Goal: Task Accomplishment & Management: Manage account settings

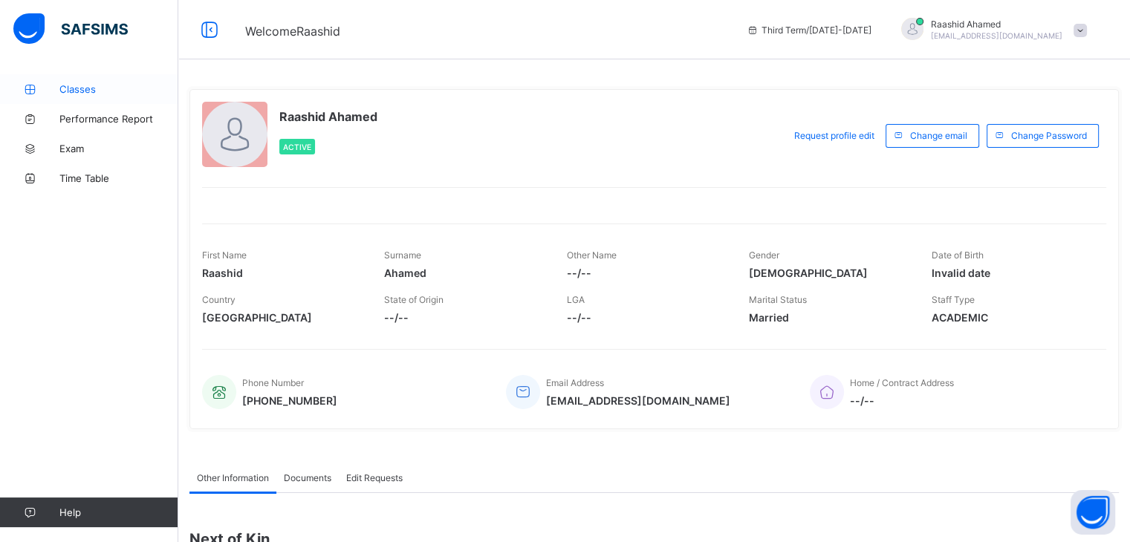
click at [60, 93] on span "Classes" at bounding box center [118, 89] width 119 height 12
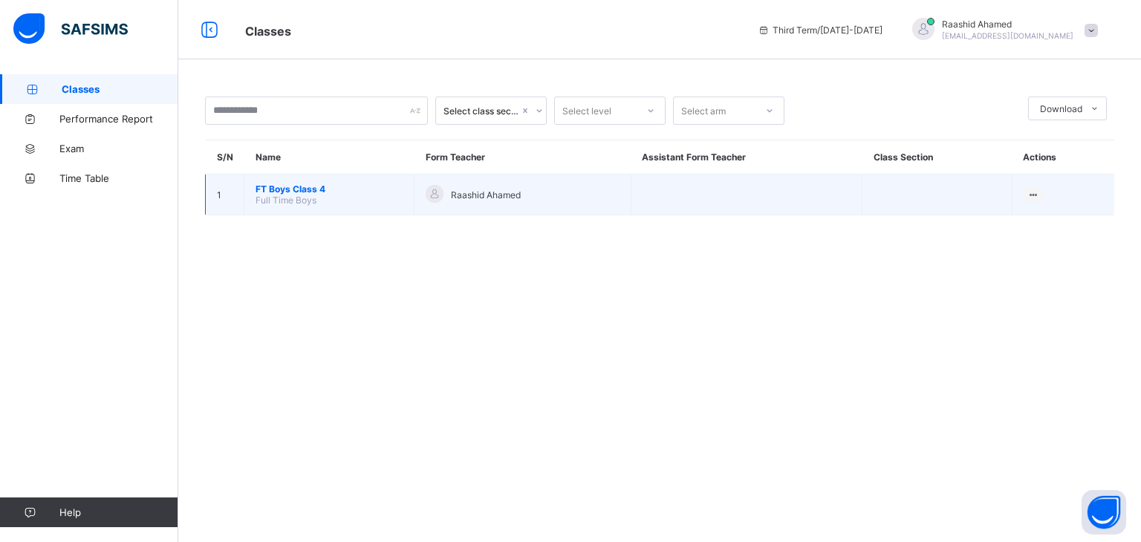
click at [315, 182] on td "FT Boys Class 4 Full Time Boys" at bounding box center [329, 195] width 170 height 41
click at [311, 189] on span "FT Boys Class 4" at bounding box center [329, 189] width 147 height 11
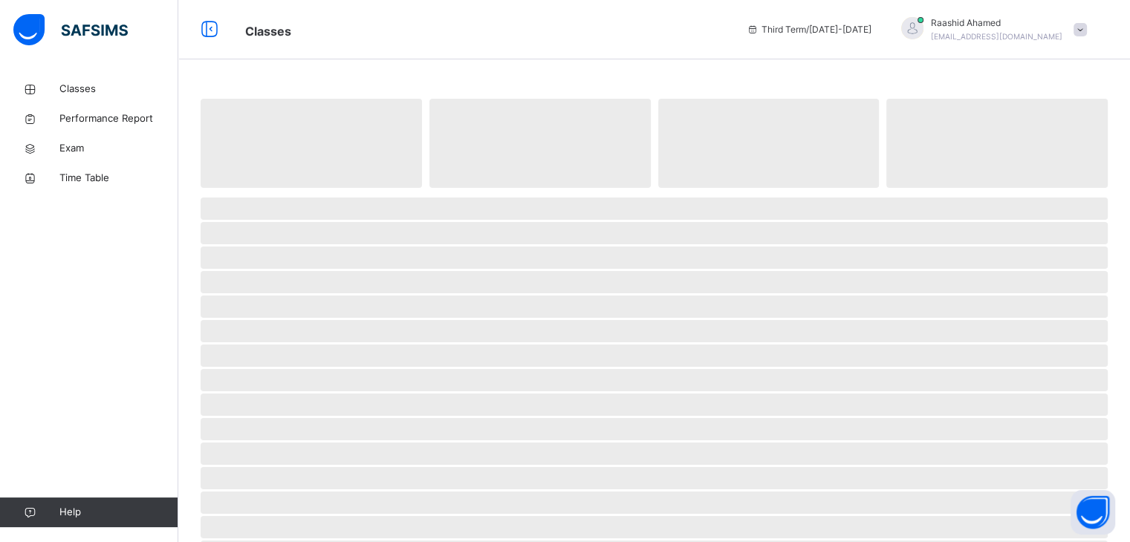
click at [311, 189] on span at bounding box center [654, 191] width 907 height 7
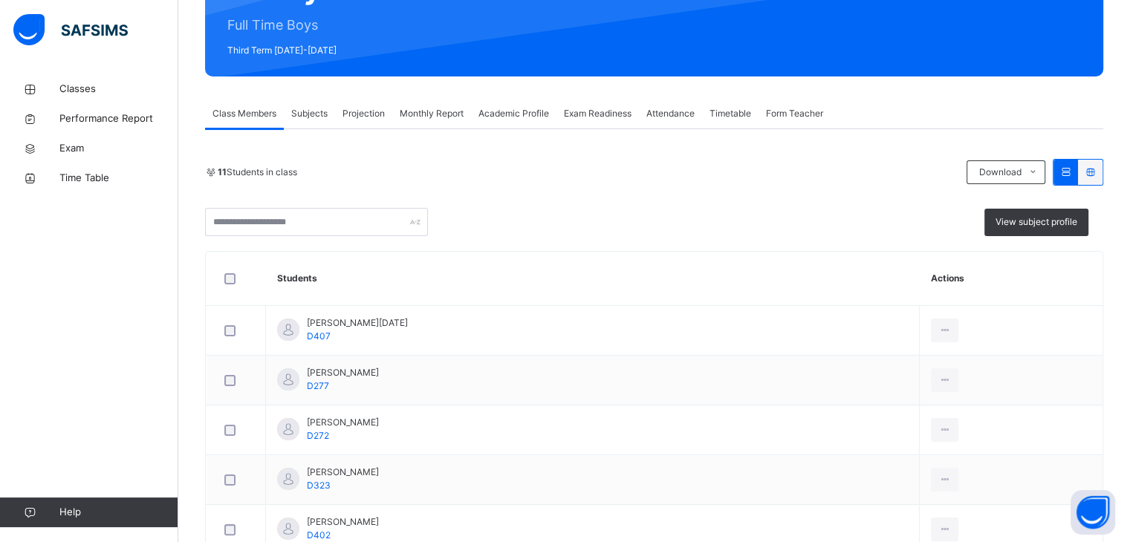
scroll to position [183, 0]
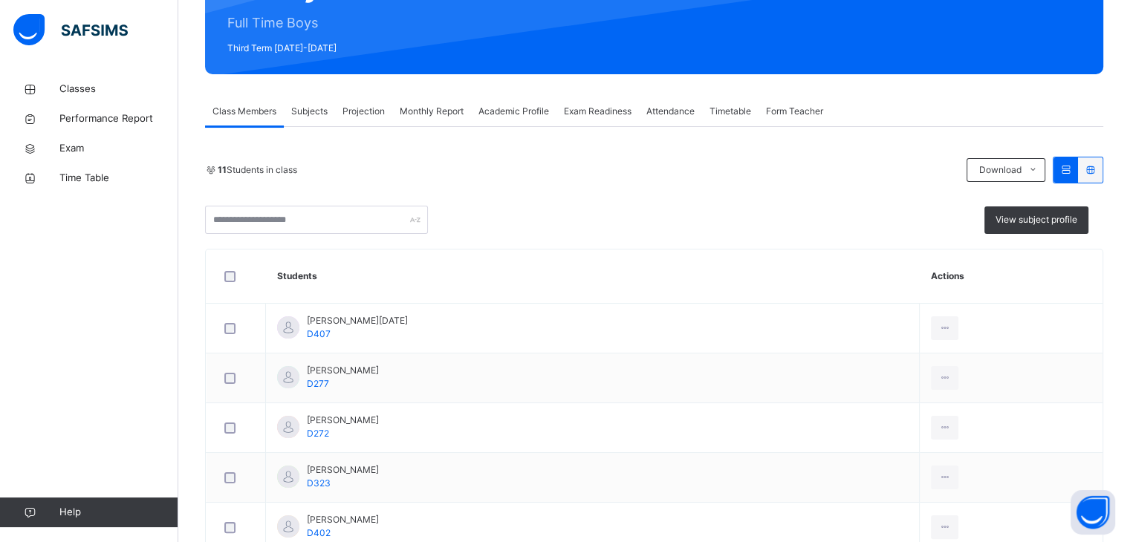
click at [575, 114] on span "Exam Readiness" at bounding box center [598, 111] width 68 height 13
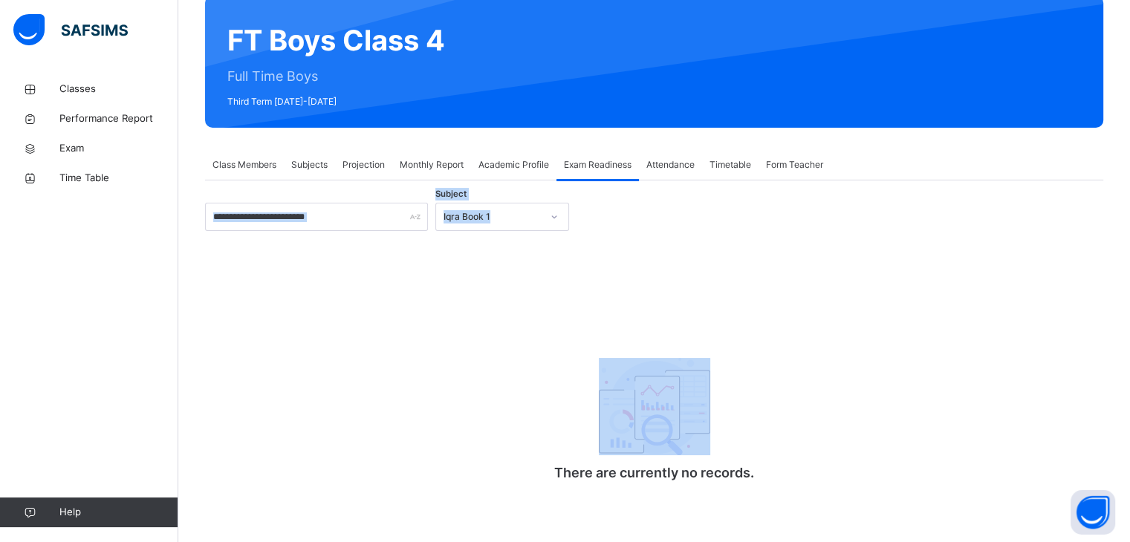
drag, startPoint x: 529, startPoint y: 245, endPoint x: 354, endPoint y: 212, distance: 178.5
click at [354, 212] on div "Subject Iqra Book 1 There are currently no records. × [PERSON_NAME] as ready fo…" at bounding box center [654, 354] width 898 height 302
click at [354, 212] on input "text" at bounding box center [316, 217] width 223 height 28
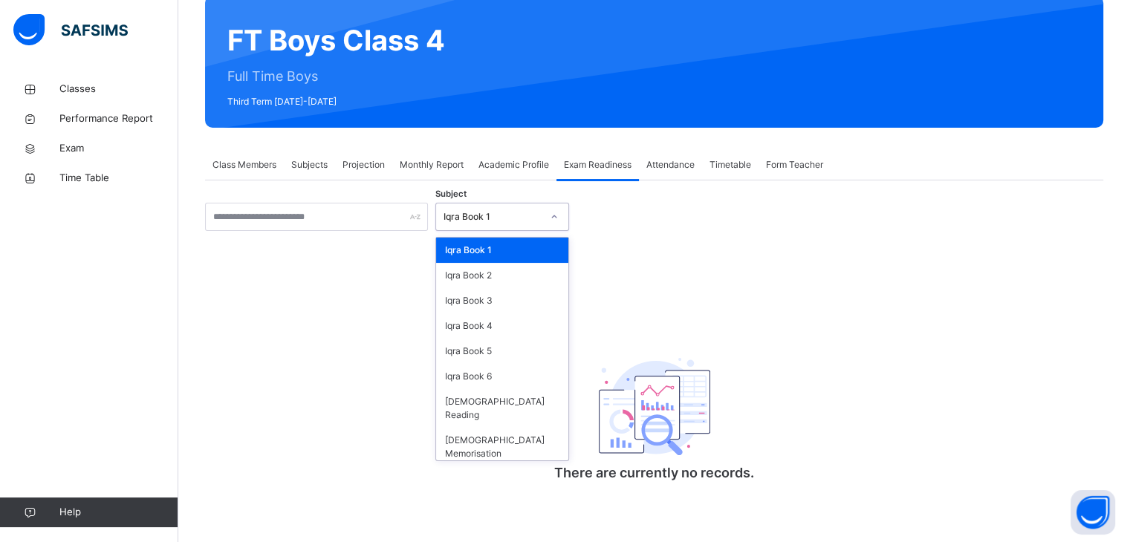
click at [528, 221] on div "Iqra Book 1" at bounding box center [493, 216] width 98 height 13
click at [497, 428] on div "[DEMOGRAPHIC_DATA] Memorisation" at bounding box center [502, 447] width 132 height 39
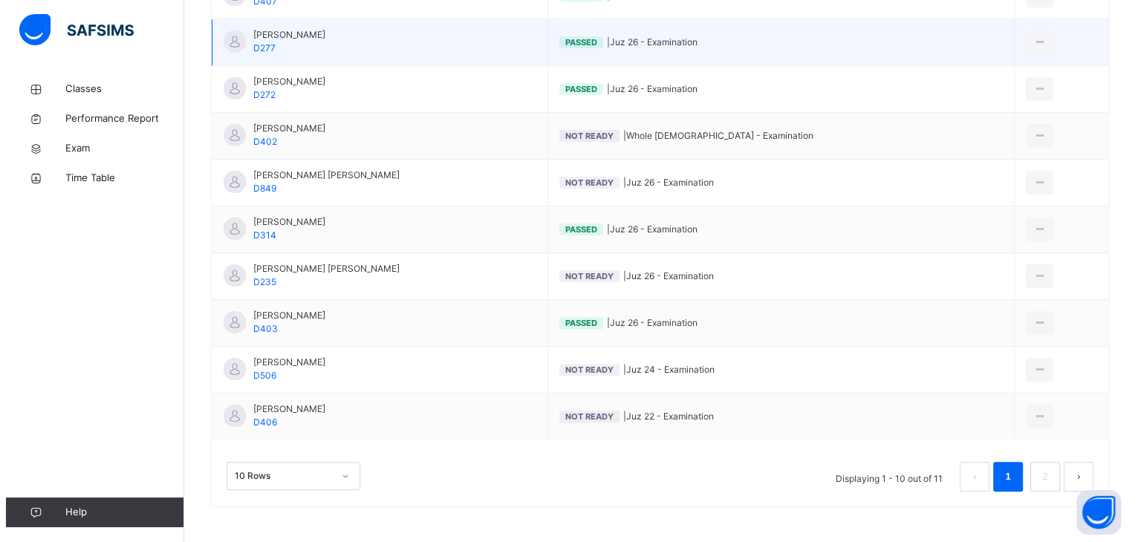
scroll to position [441, 0]
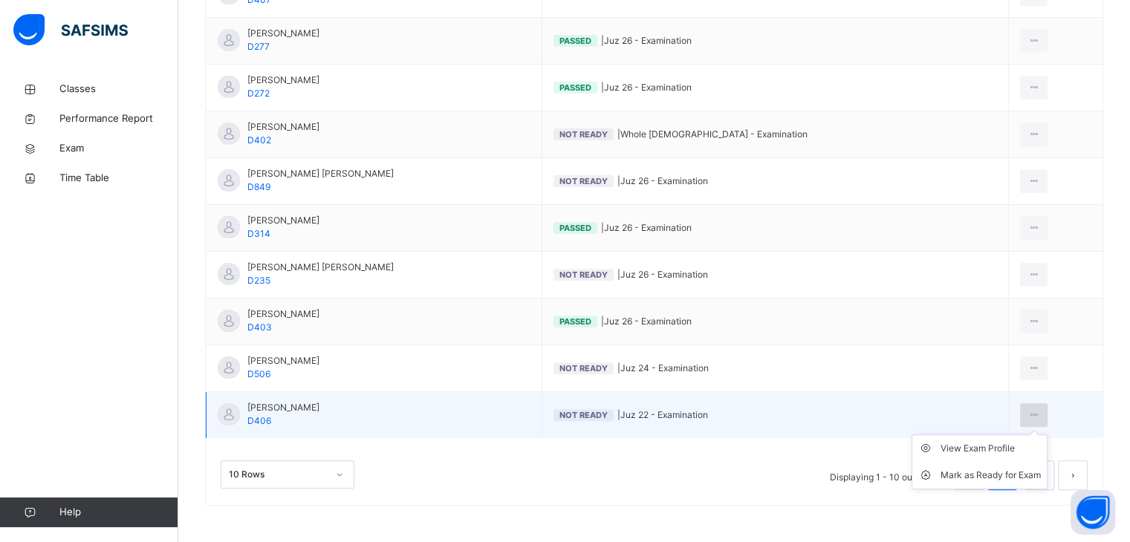
click at [1034, 413] on div at bounding box center [1033, 416] width 27 height 24
click at [996, 481] on div "Mark as Ready for Exam" at bounding box center [991, 475] width 100 height 15
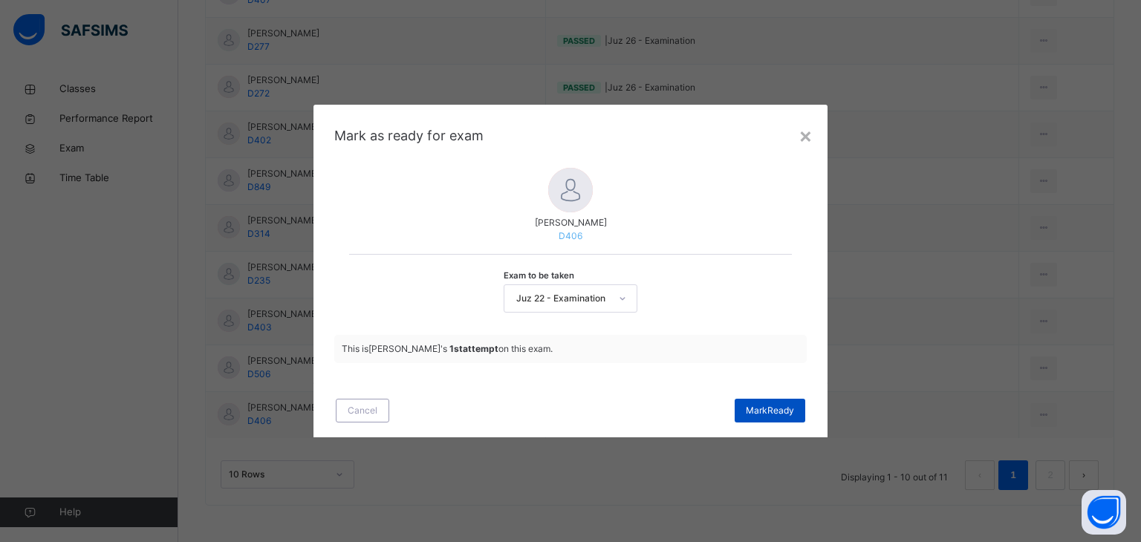
click at [753, 415] on span "[PERSON_NAME]" at bounding box center [770, 410] width 48 height 13
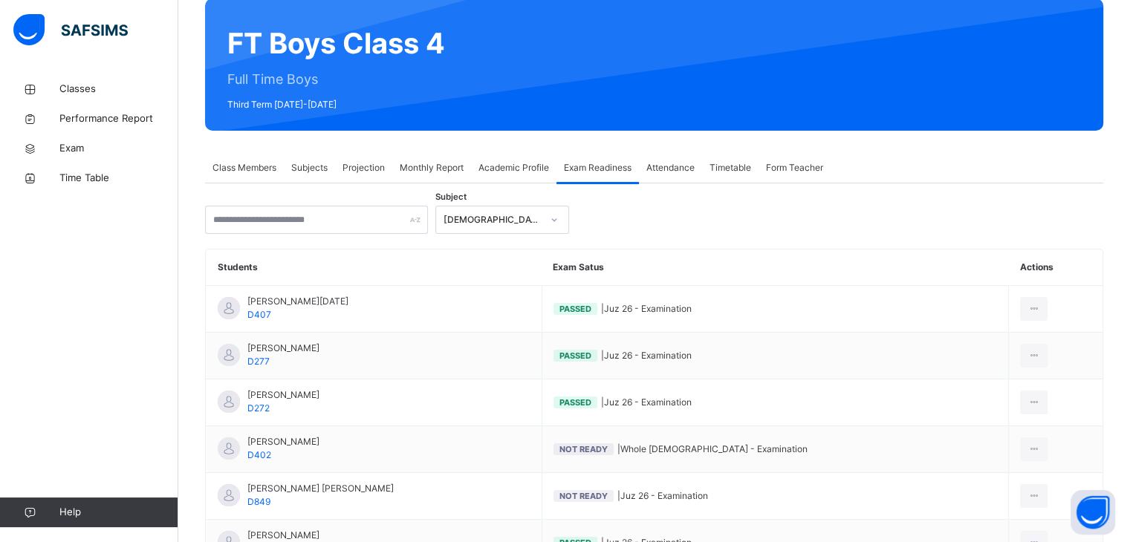
scroll to position [110, 0]
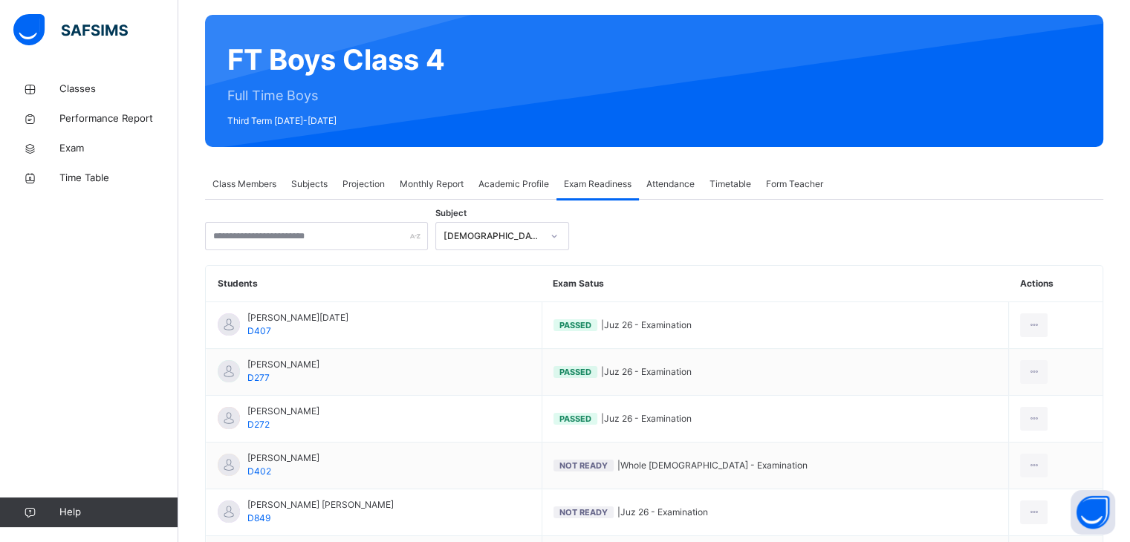
click at [377, 187] on span "Projection" at bounding box center [364, 184] width 42 height 13
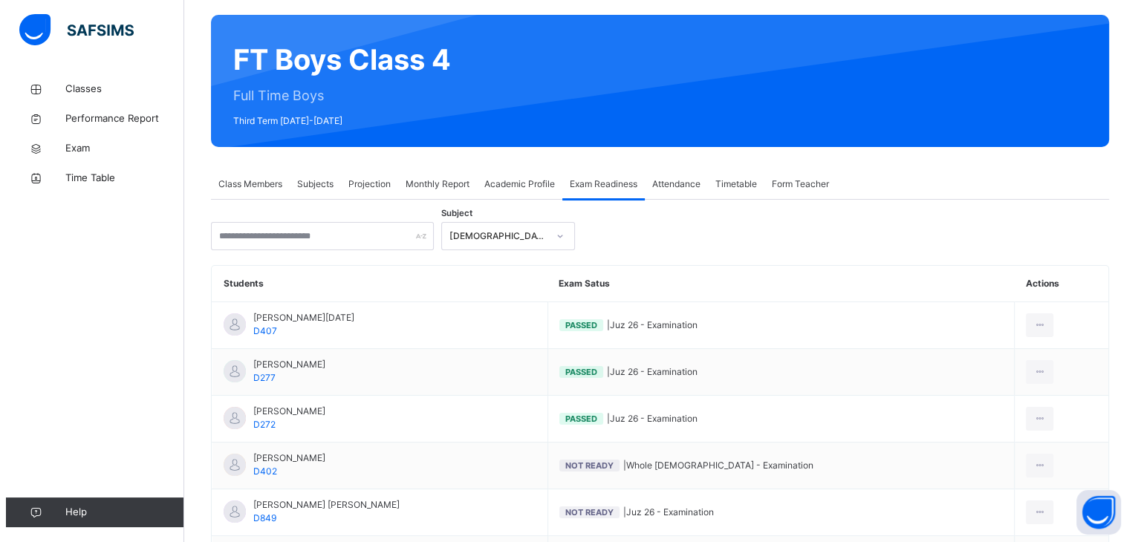
scroll to position [0, 0]
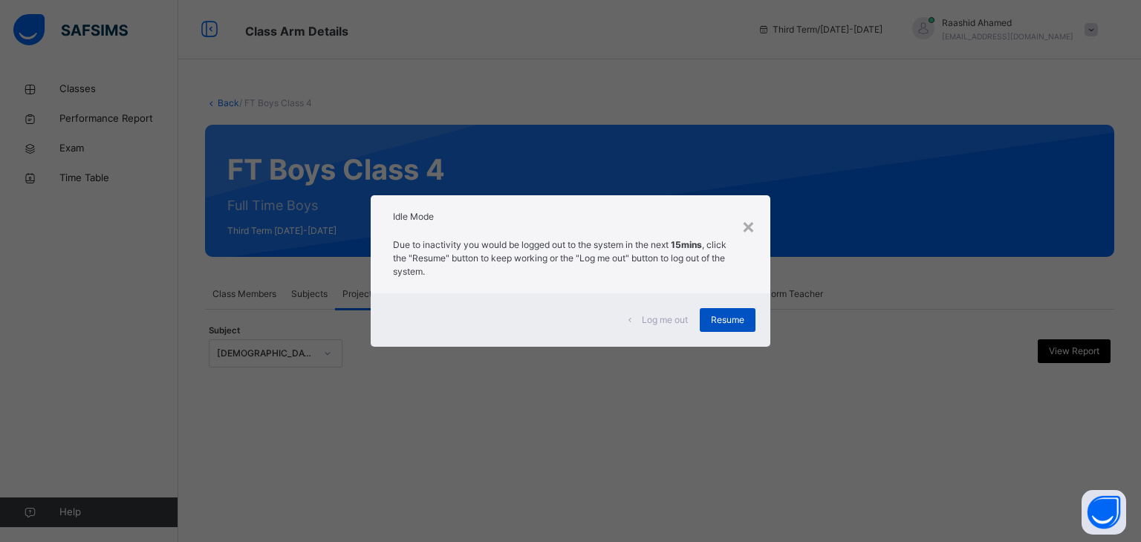
click at [725, 328] on div "Resume" at bounding box center [728, 320] width 56 height 24
click at [752, 227] on div "×" at bounding box center [749, 225] width 14 height 31
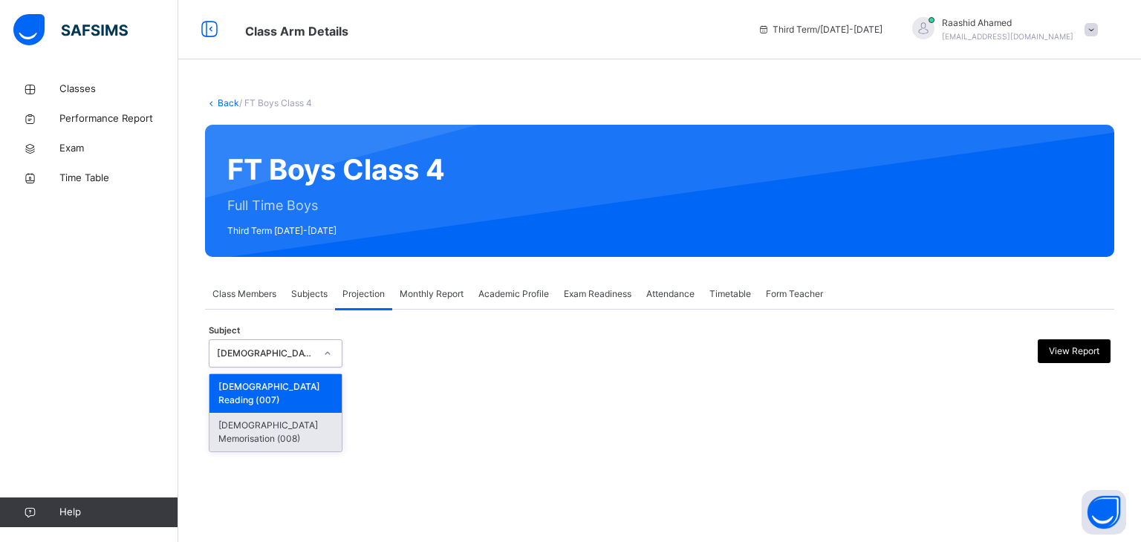
click at [239, 413] on div "[DEMOGRAPHIC_DATA] Memorisation (008)" at bounding box center [276, 432] width 132 height 39
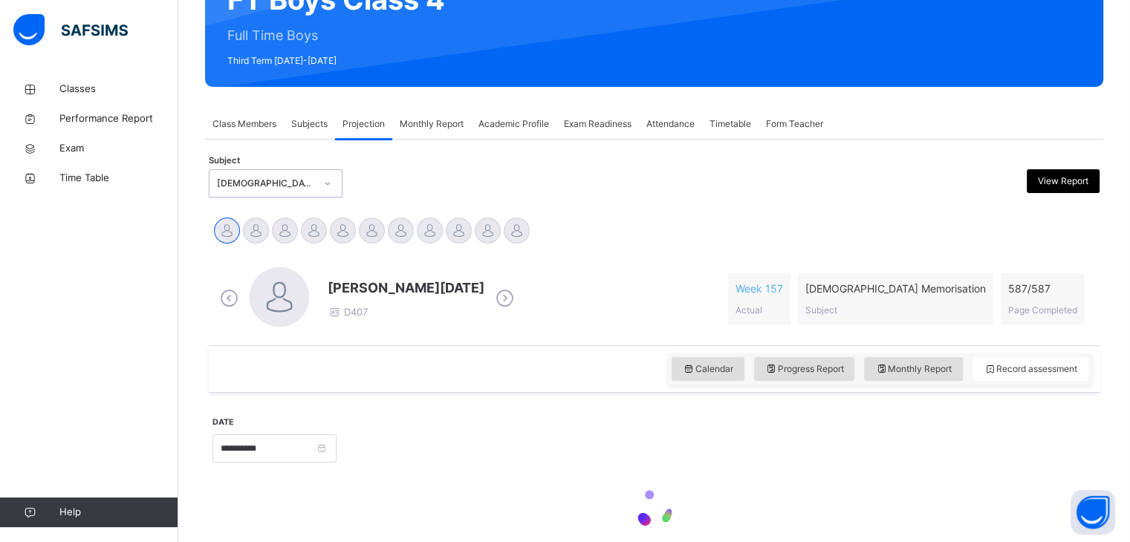
scroll to position [189, 0]
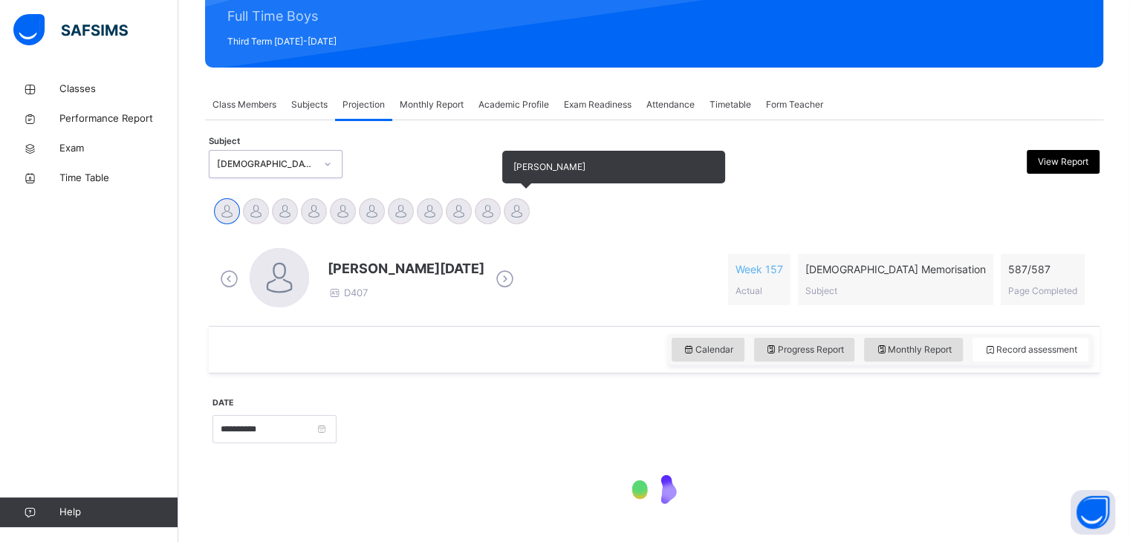
click at [522, 220] on div at bounding box center [517, 211] width 26 height 26
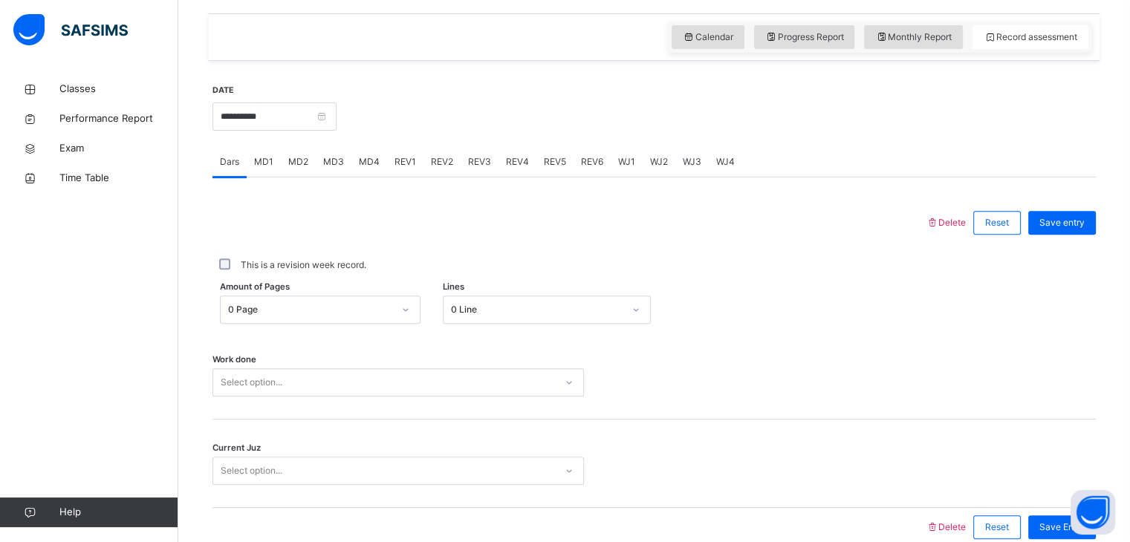
scroll to position [510, 0]
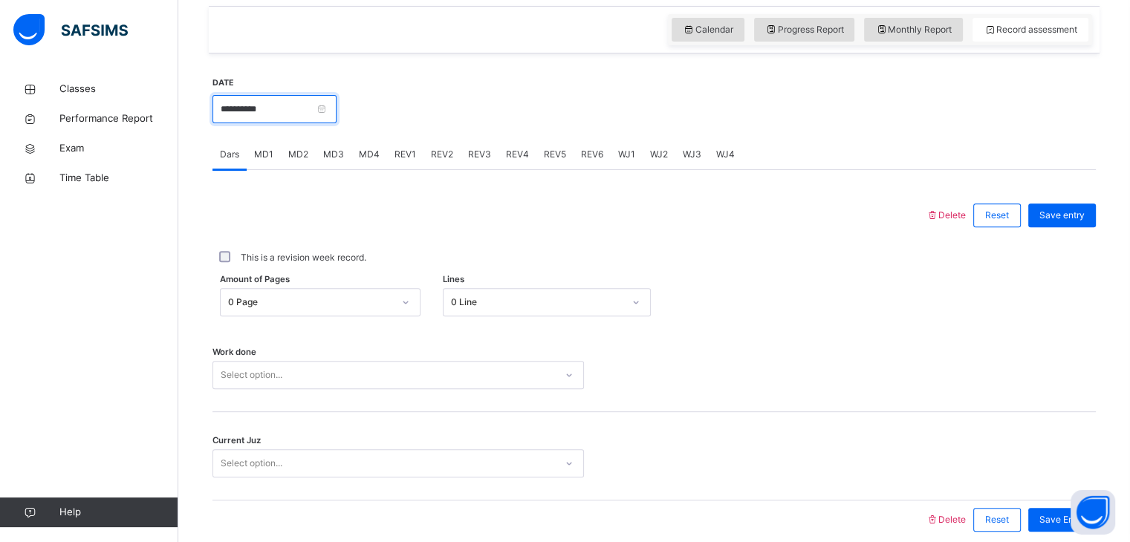
click at [239, 98] on input "**********" at bounding box center [275, 109] width 124 height 28
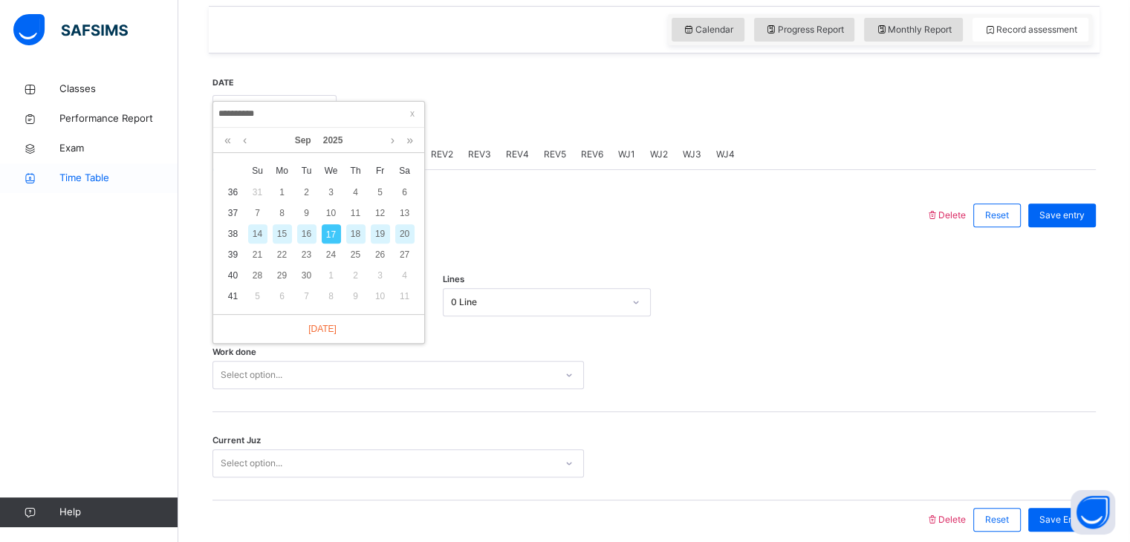
click at [155, 190] on link "Time Table" at bounding box center [89, 178] width 178 height 30
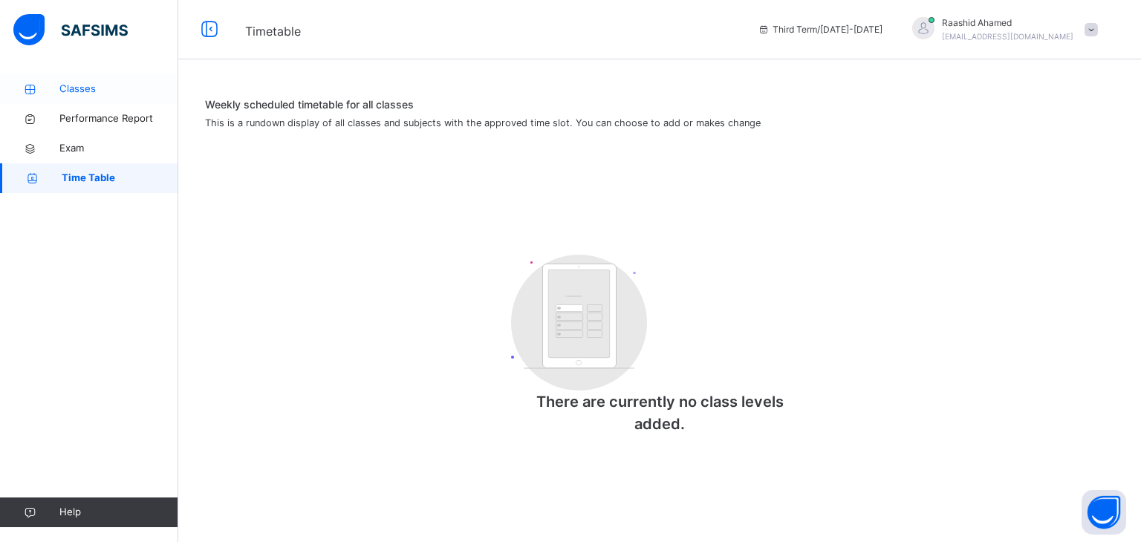
click at [92, 91] on span "Classes" at bounding box center [118, 89] width 119 height 15
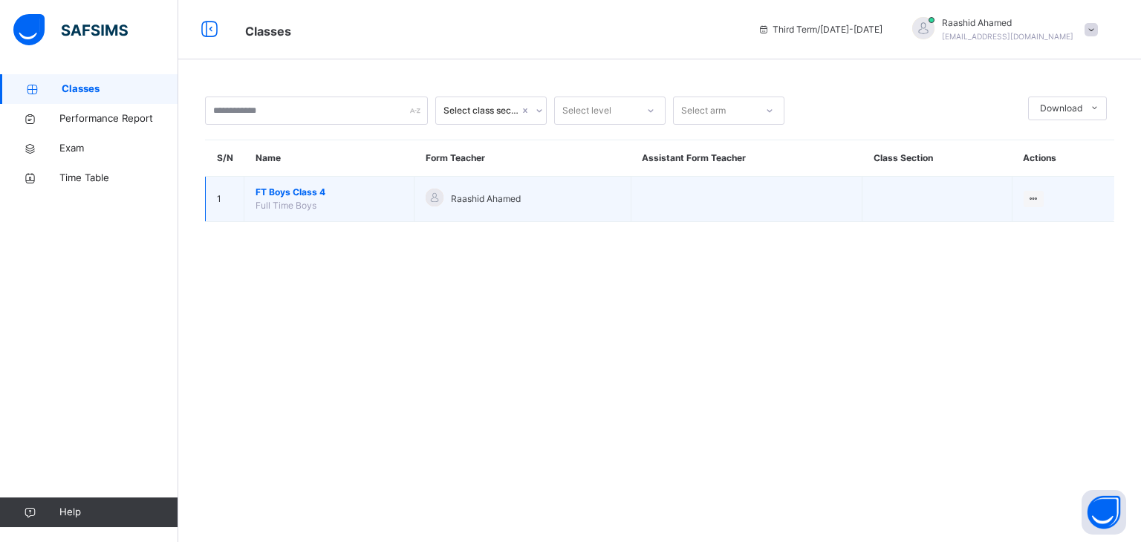
click at [273, 196] on span "FT Boys Class 4" at bounding box center [329, 192] width 147 height 13
